Goal: Task Accomplishment & Management: Manage account settings

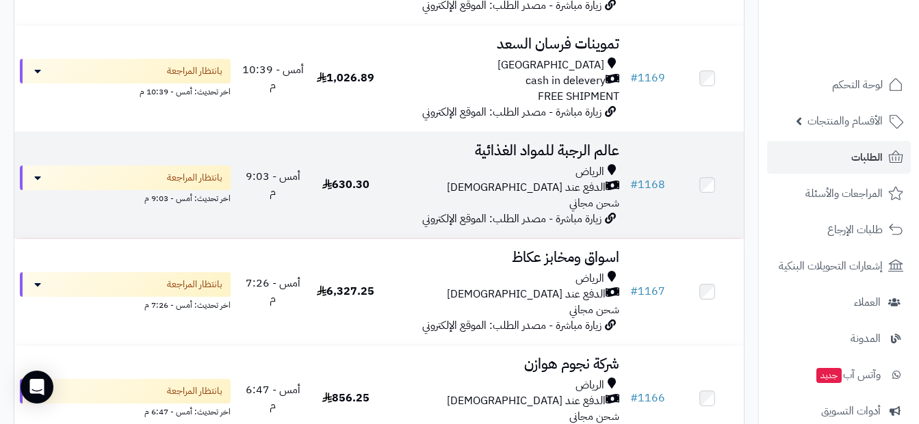
scroll to position [479, 0]
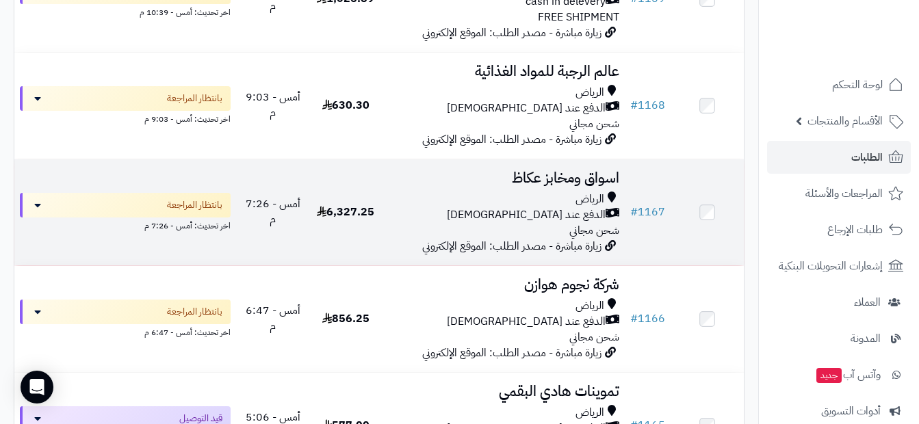
click at [528, 222] on div "الدفع عند الاستلام" at bounding box center [503, 215] width 232 height 16
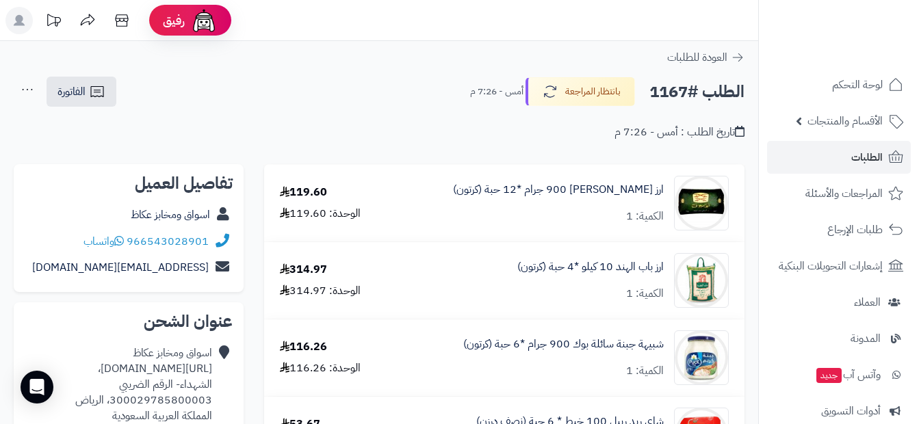
click at [94, 16] on icon at bounding box center [87, 20] width 27 height 27
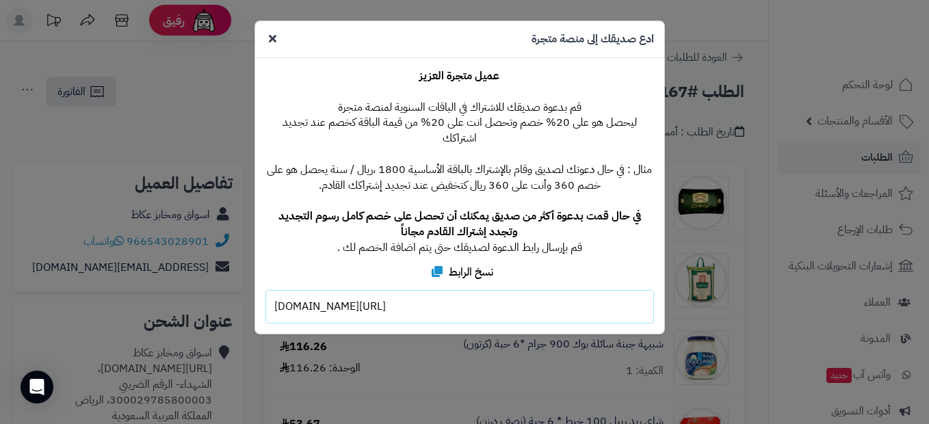
click at [764, 285] on div "**********" at bounding box center [464, 212] width 929 height 424
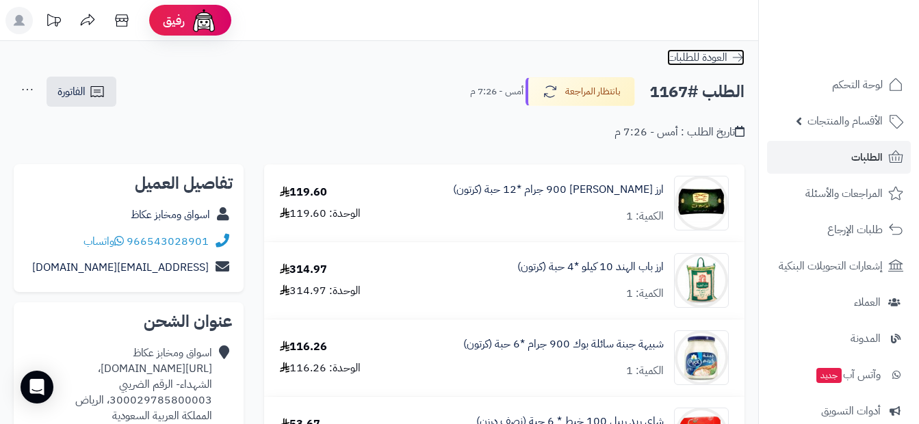
click at [739, 54] on icon at bounding box center [738, 57] width 10 height 8
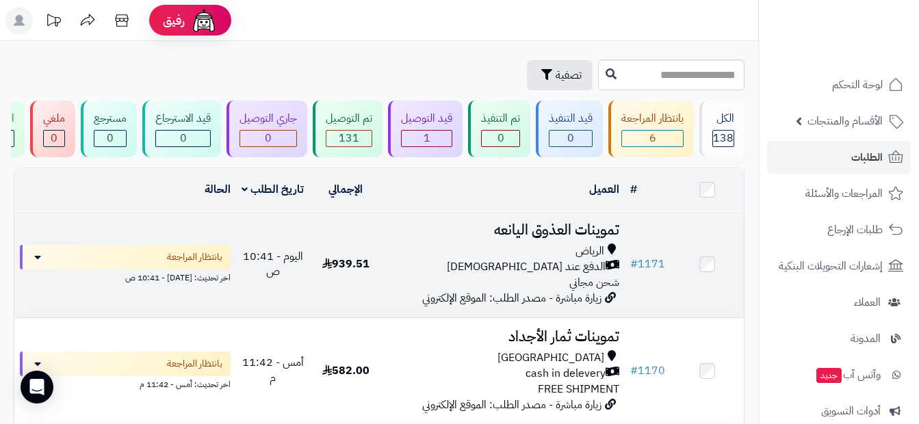
click at [557, 268] on span "الدفع عند [DEMOGRAPHIC_DATA]" at bounding box center [526, 267] width 159 height 16
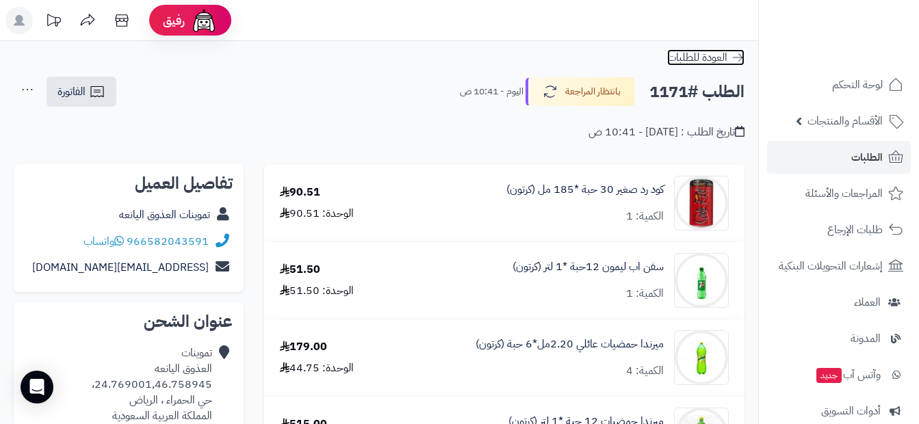
click at [706, 62] on span "العودة للطلبات" at bounding box center [697, 57] width 60 height 16
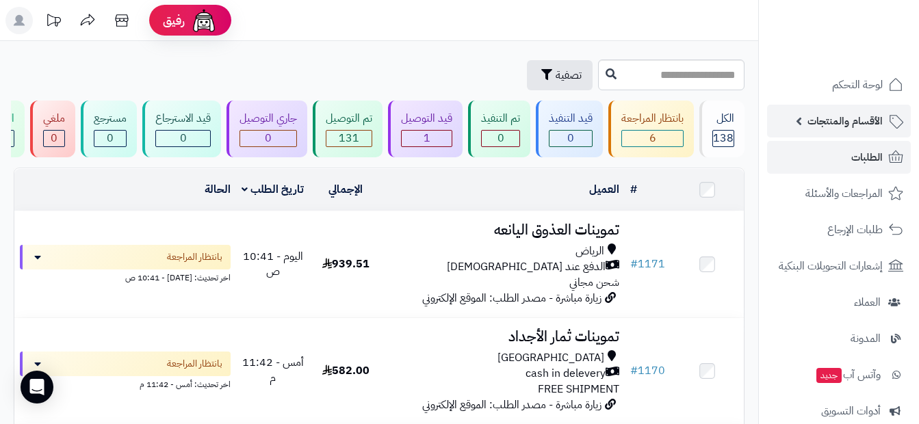
click at [866, 123] on span "الأقسام والمنتجات" at bounding box center [844, 121] width 75 height 19
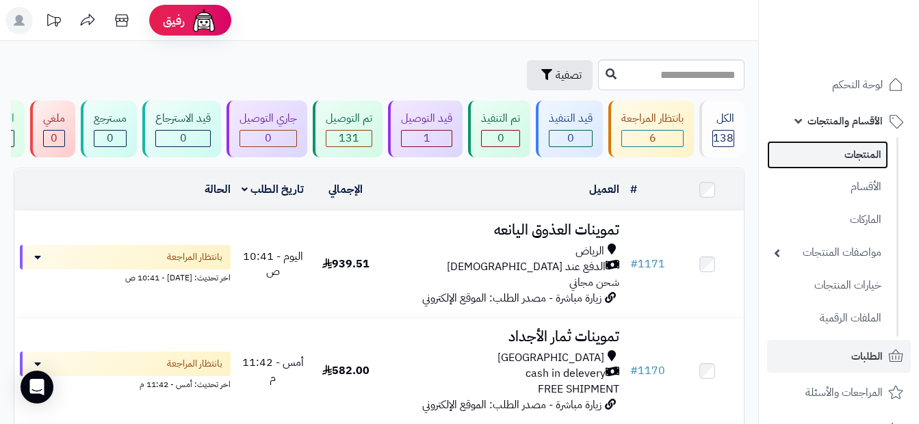
click at [860, 160] on link "المنتجات" at bounding box center [827, 155] width 121 height 28
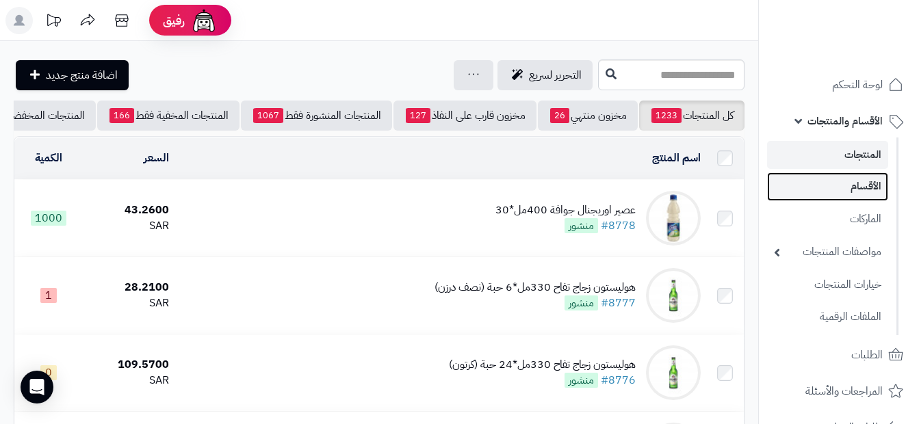
click at [855, 183] on link "الأقسام" at bounding box center [827, 186] width 121 height 28
click at [851, 170] on ul "المنتجات الأقسام الماركات مواصفات المنتجات مواصفات المنتجات أنواع المواصفات خيا…" at bounding box center [829, 237] width 140 height 199
click at [853, 185] on link "الأقسام" at bounding box center [827, 186] width 121 height 28
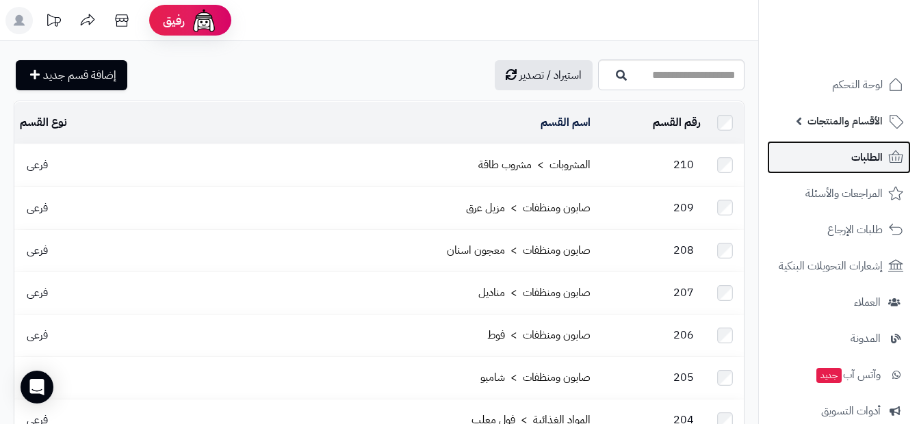
click at [863, 149] on span "الطلبات" at bounding box center [866, 157] width 31 height 19
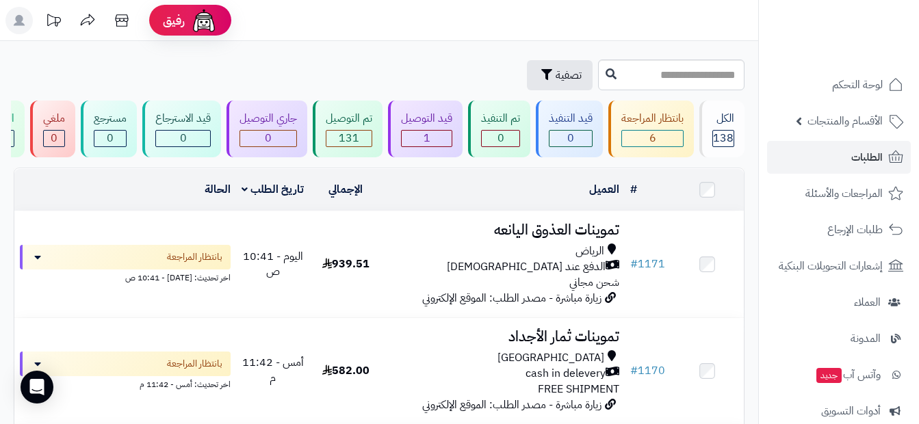
drag, startPoint x: 70, startPoint y: 86, endPoint x: 0, endPoint y: 16, distance: 98.7
click at [0, 23] on html "رفيق ! الطلبات معالجة مكتمل إرجاع المنتجات العملاء المتواجدون الان 456 عملاء من…" at bounding box center [459, 212] width 919 height 424
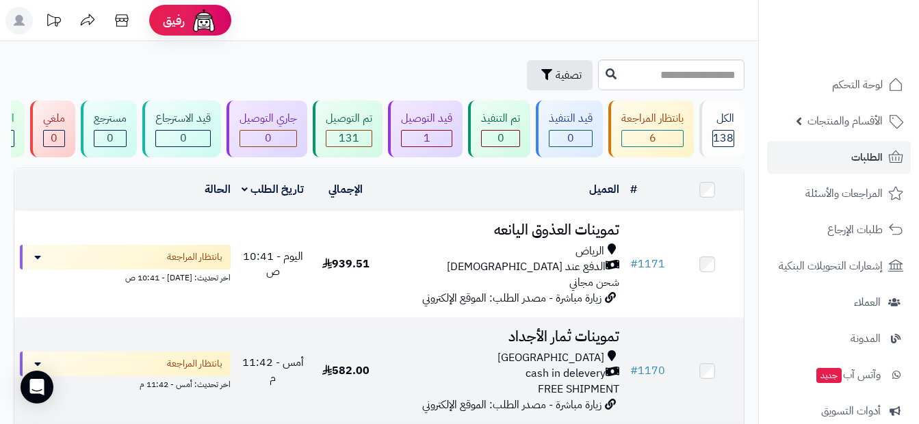
click at [532, 335] on h3 "تموينات ثمار الأجداد" at bounding box center [503, 337] width 232 height 16
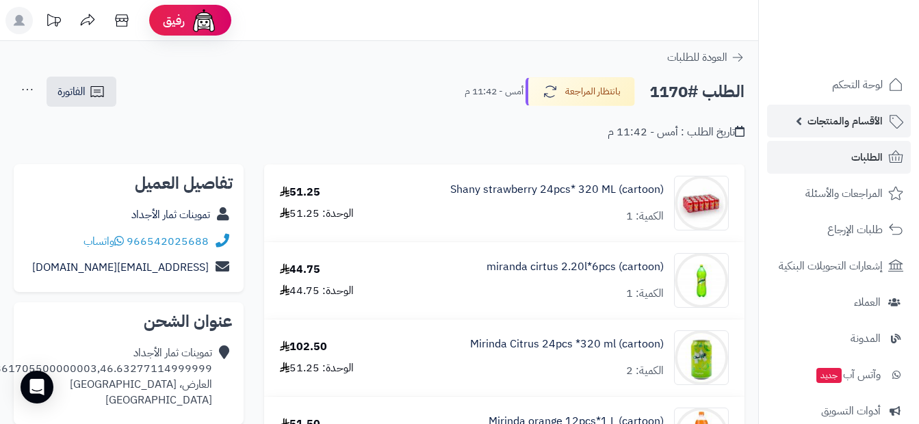
click at [878, 112] on span "الأقسام والمنتجات" at bounding box center [844, 121] width 75 height 19
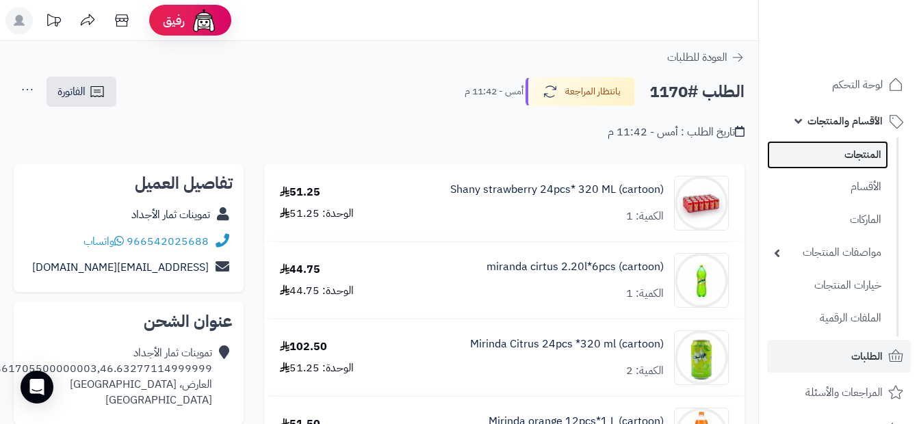
click at [879, 153] on link "المنتجات" at bounding box center [827, 155] width 121 height 28
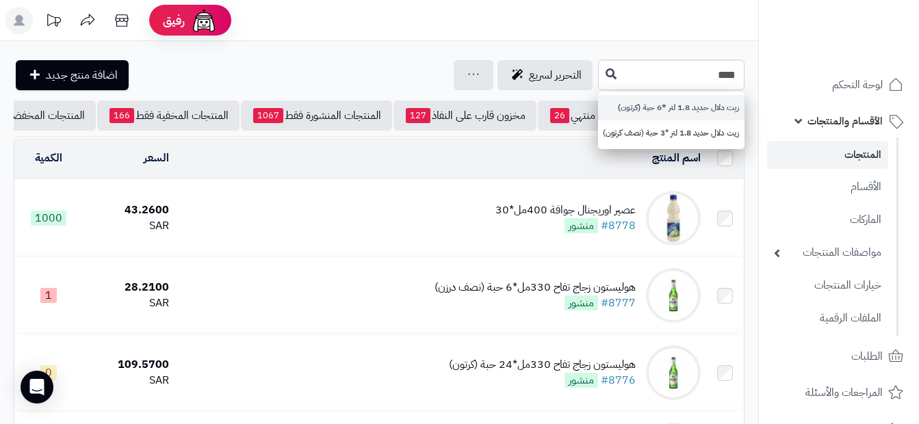
type input "****"
click at [651, 113] on link "زيت دلال حديد 1.8 لتر *6 حبة (كرتون)" at bounding box center [671, 107] width 146 height 25
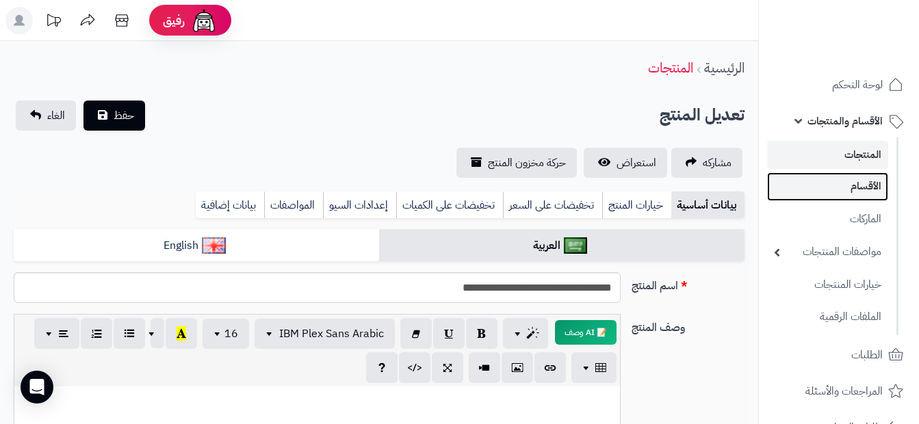
click at [868, 193] on link "الأقسام" at bounding box center [827, 186] width 121 height 28
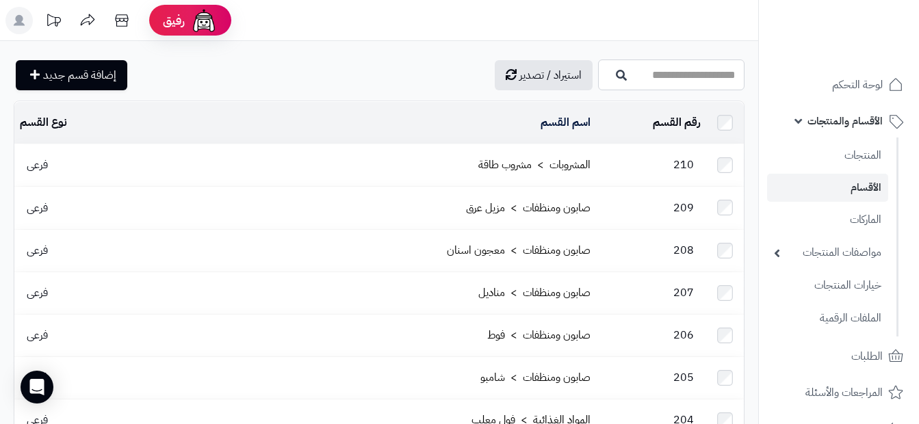
click at [687, 75] on input "اسم القسم" at bounding box center [671, 75] width 146 height 31
click at [686, 80] on input "*****" at bounding box center [671, 75] width 146 height 31
type input "*"
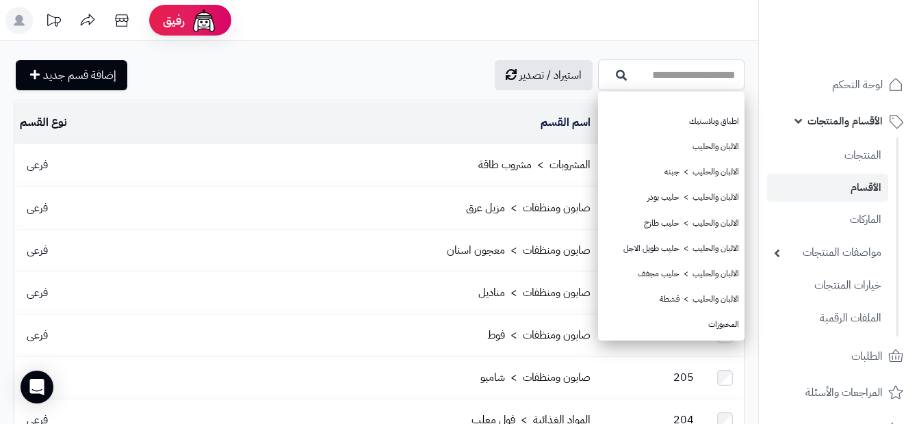
type input "*"
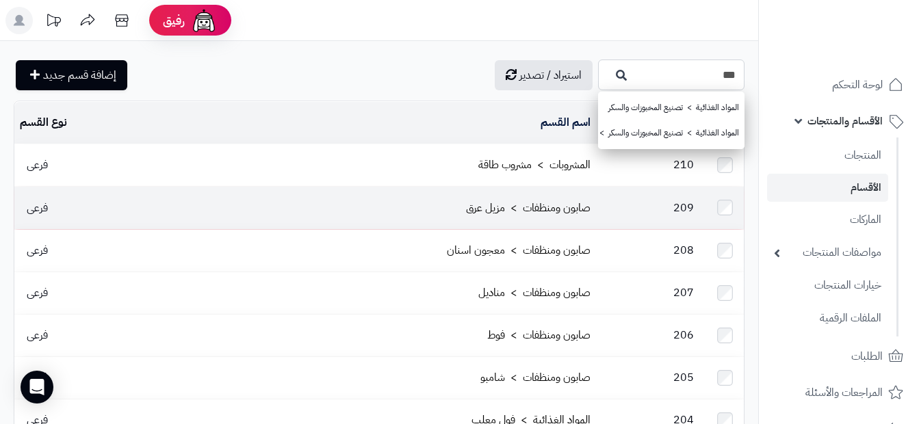
type input "***"
click at [337, 196] on td "صابون ومنظفات > مزيل عرق" at bounding box center [360, 208] width 474 height 42
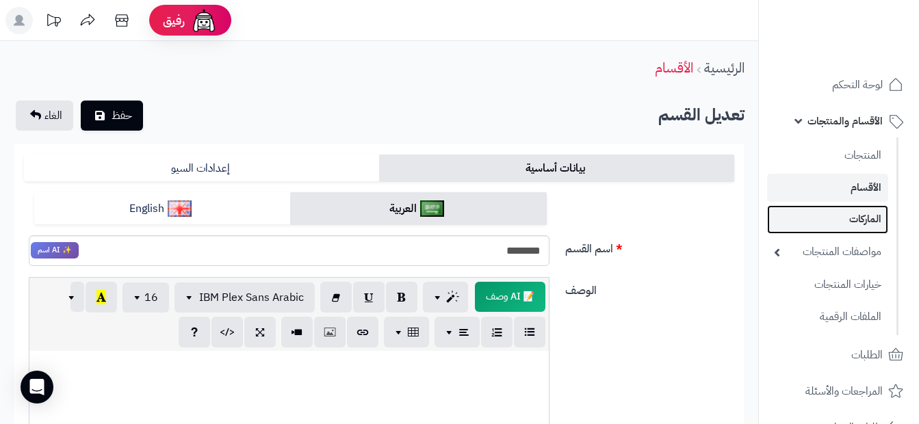
click at [872, 223] on link "الماركات" at bounding box center [827, 219] width 121 height 28
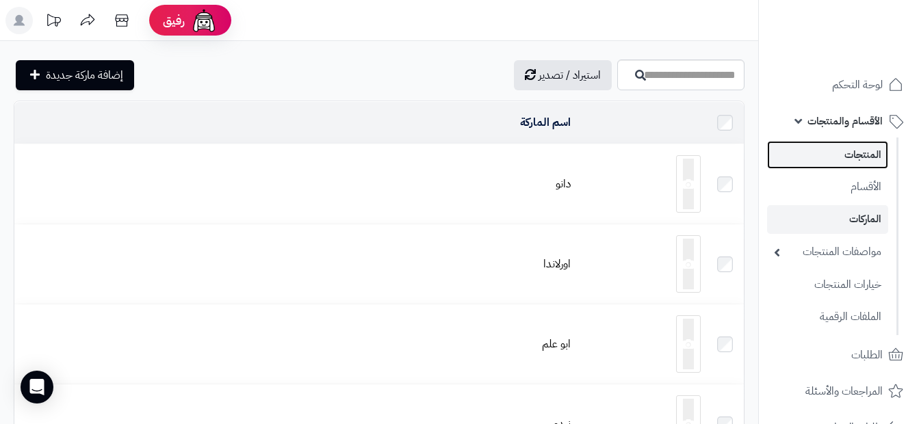
click at [855, 161] on link "المنتجات" at bounding box center [827, 155] width 121 height 28
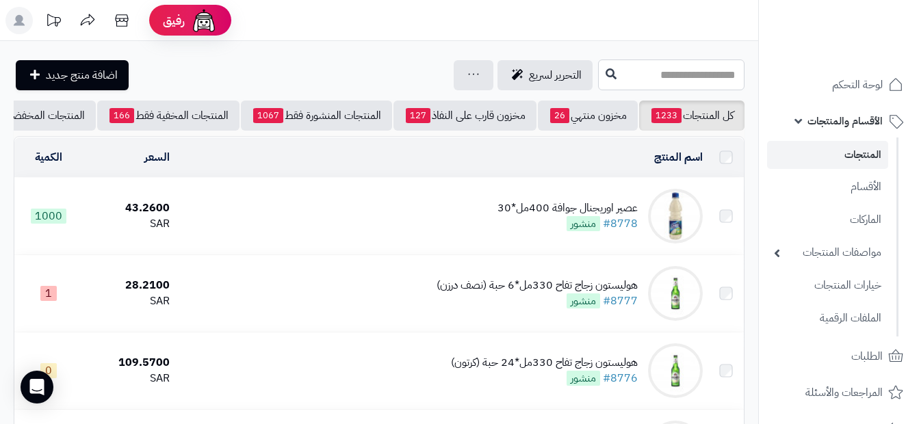
click at [678, 74] on input "text" at bounding box center [671, 75] width 146 height 31
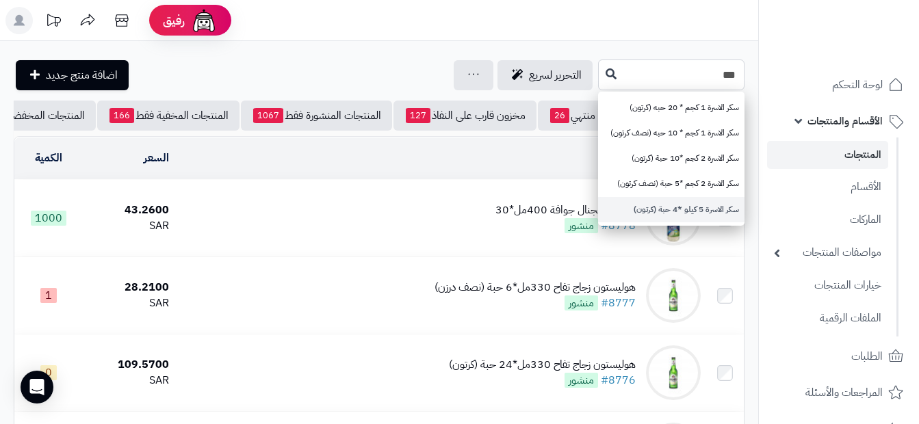
type input "***"
click at [702, 214] on link "سكر الاسرة 5 كيلو *4 حبة (كرتون)" at bounding box center [671, 209] width 146 height 25
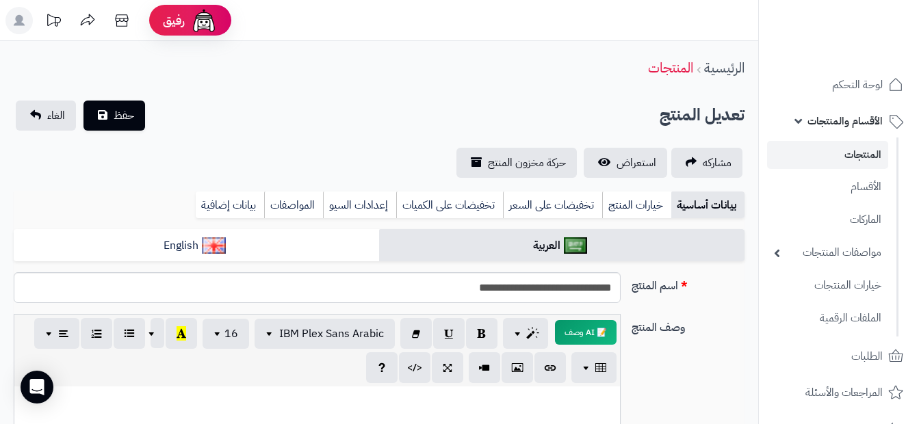
click at [833, 162] on link "المنتجات" at bounding box center [827, 155] width 121 height 28
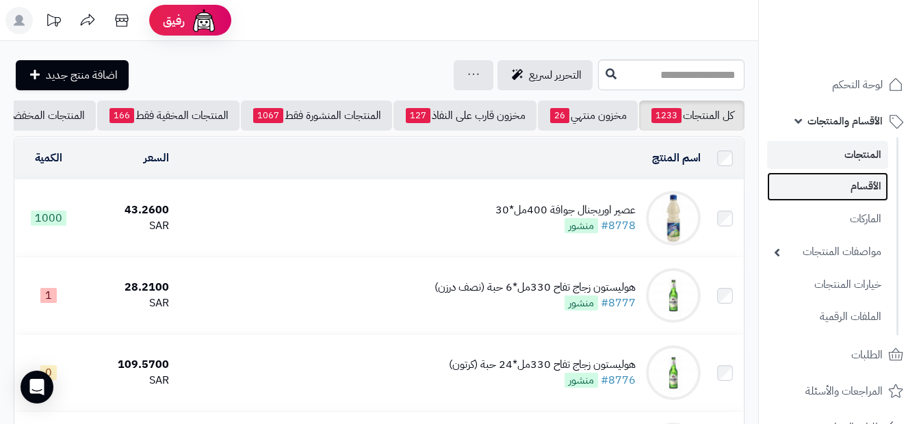
click at [855, 188] on link "الأقسام" at bounding box center [827, 186] width 121 height 28
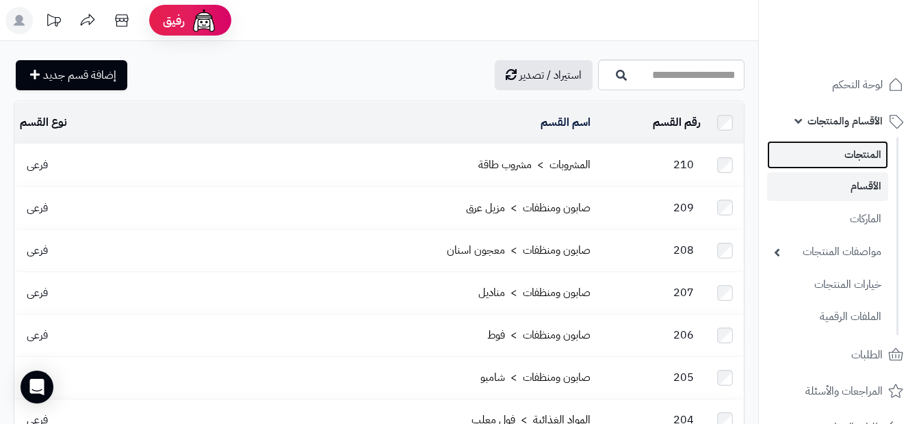
click at [856, 169] on link "المنتجات" at bounding box center [827, 155] width 121 height 28
